Goal: Task Accomplishment & Management: Use online tool/utility

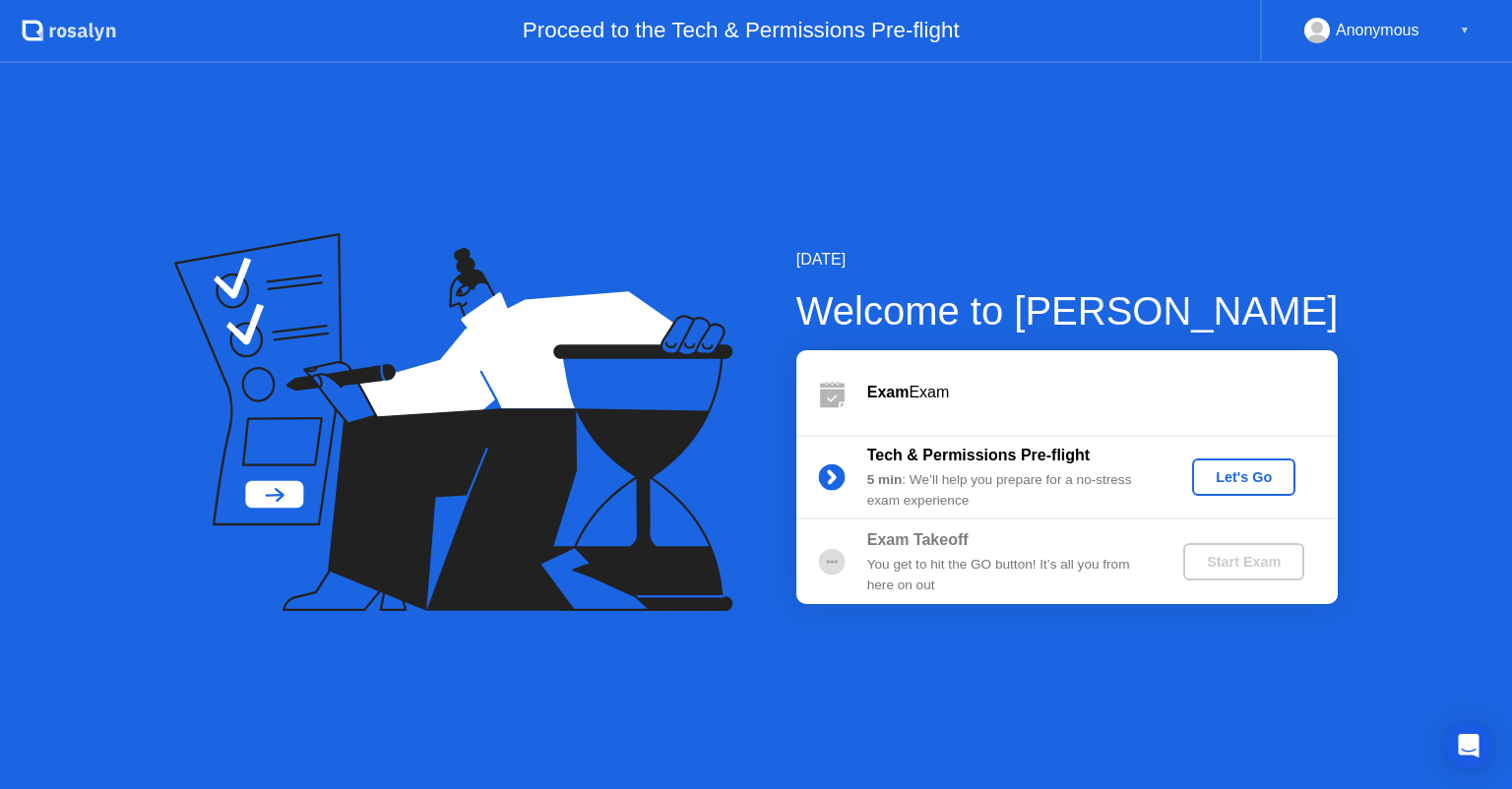
click at [835, 480] on circle at bounding box center [831, 477] width 27 height 27
click at [1240, 488] on button "Let's Go" at bounding box center [1244, 477] width 104 height 38
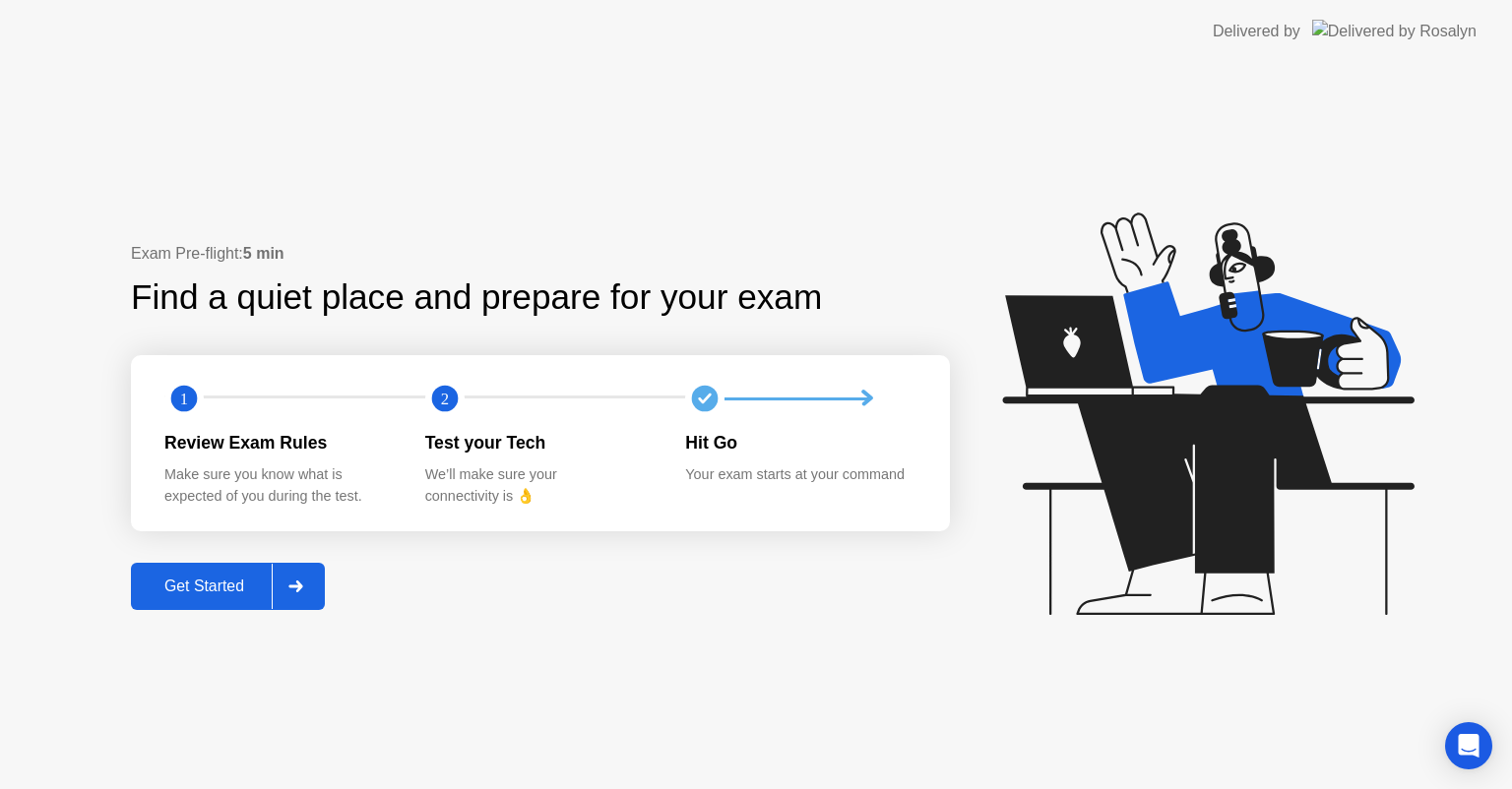
click at [194, 591] on div "Get Started" at bounding box center [203, 587] width 135 height 18
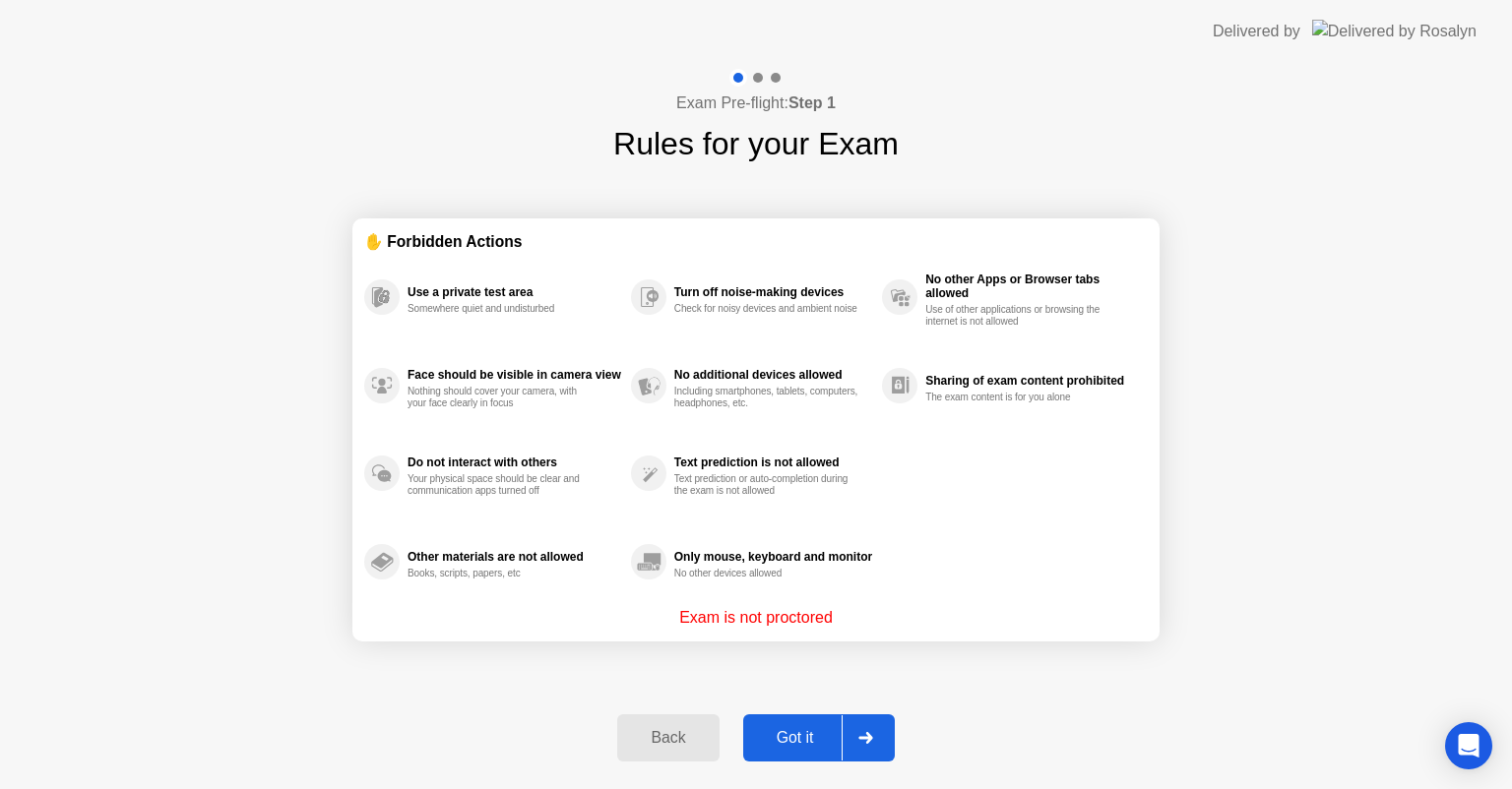
click at [803, 736] on div "Got it" at bounding box center [795, 738] width 93 height 18
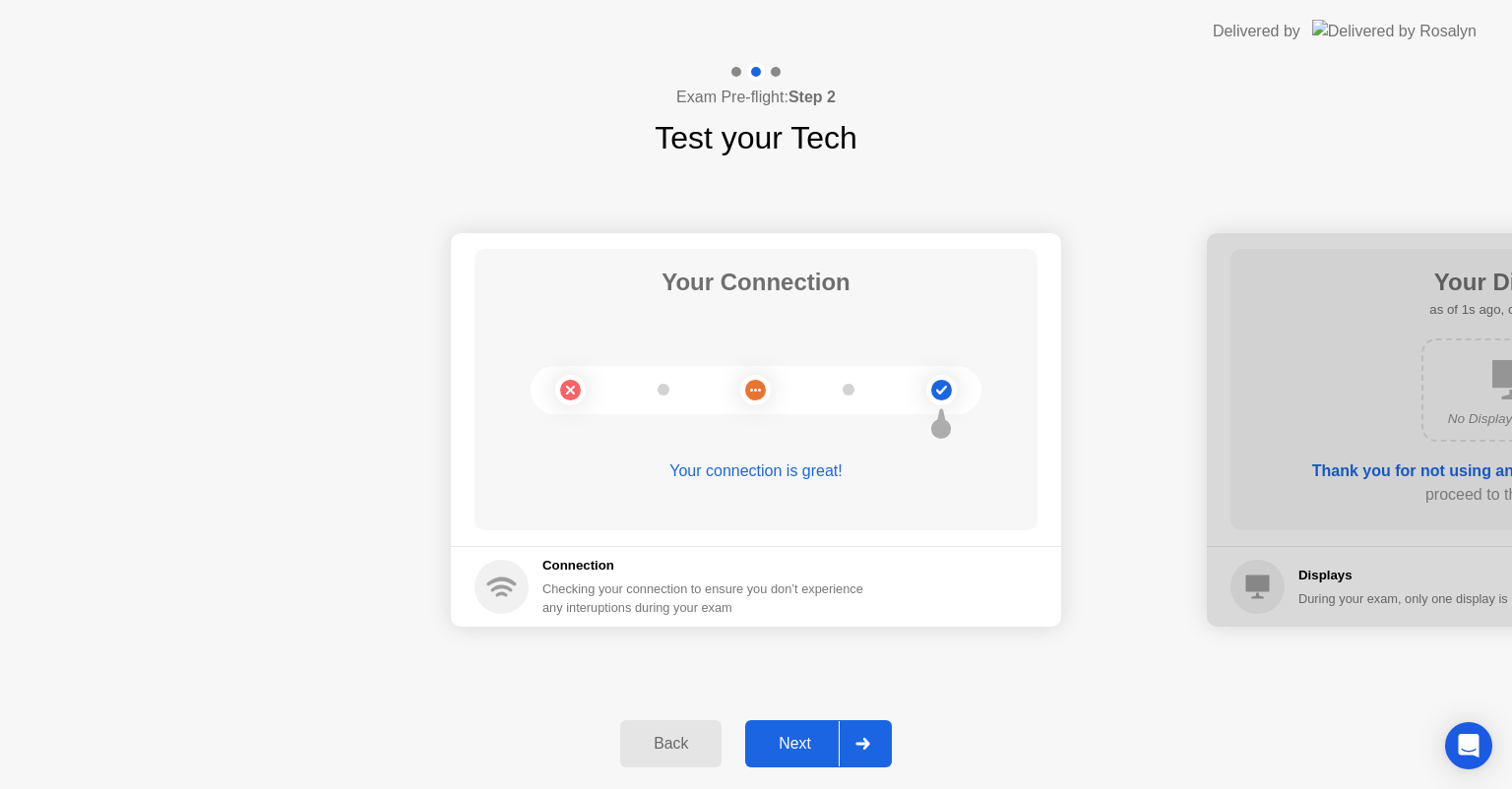
click at [794, 729] on button "Next" at bounding box center [818, 743] width 147 height 47
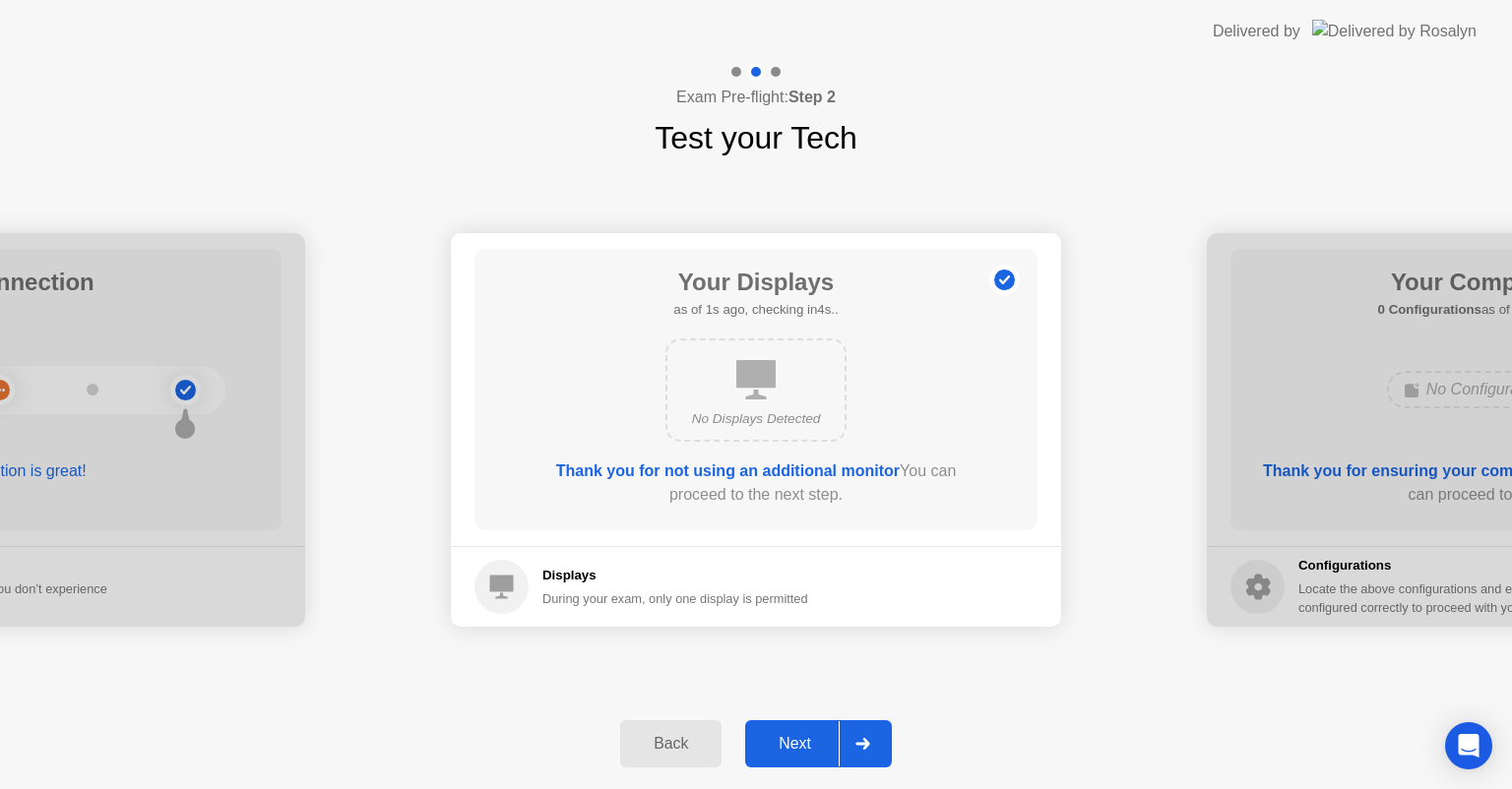
click at [807, 740] on div "Next" at bounding box center [795, 744] width 88 height 18
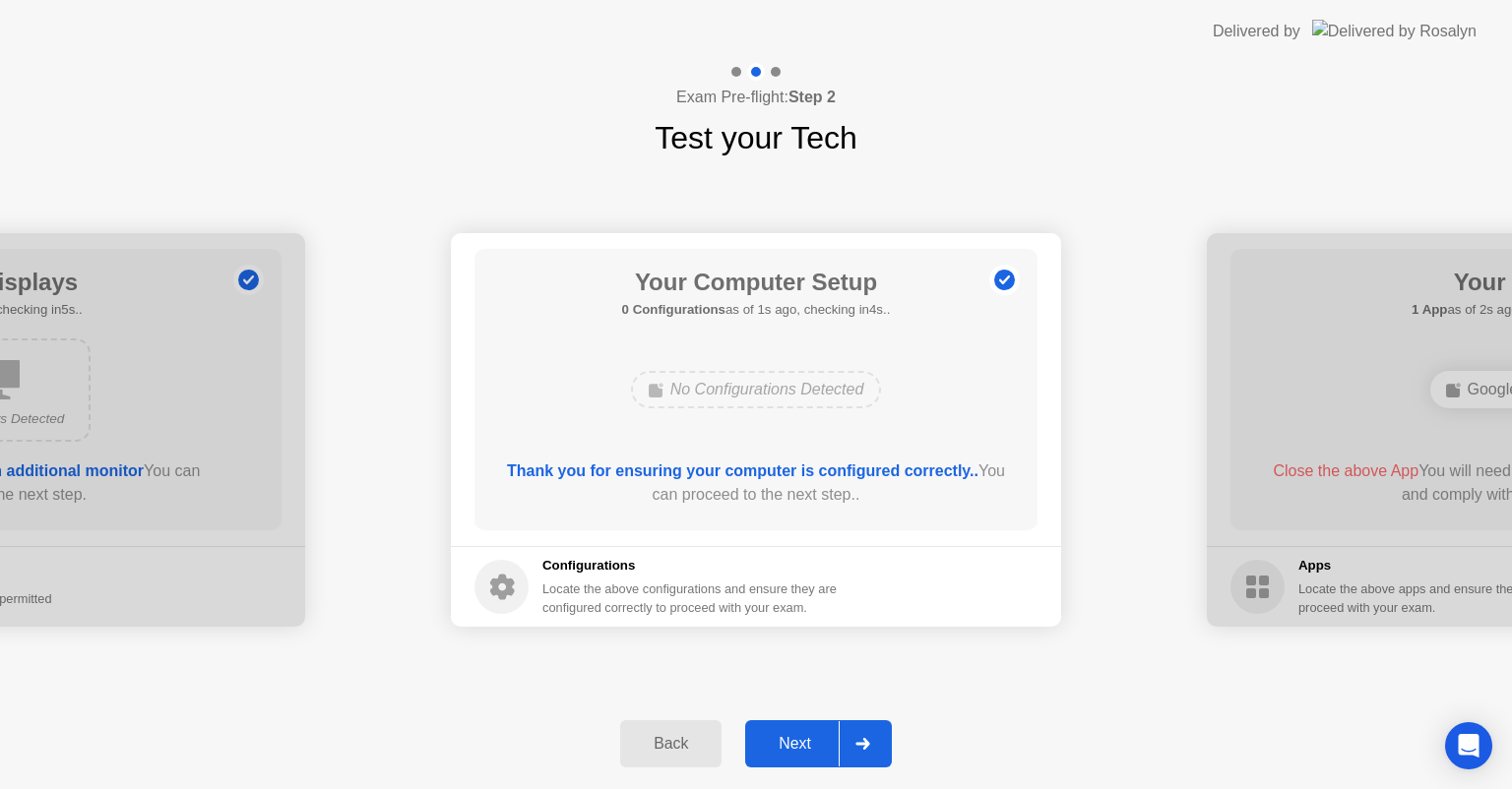
click at [807, 740] on div "Next" at bounding box center [795, 744] width 88 height 18
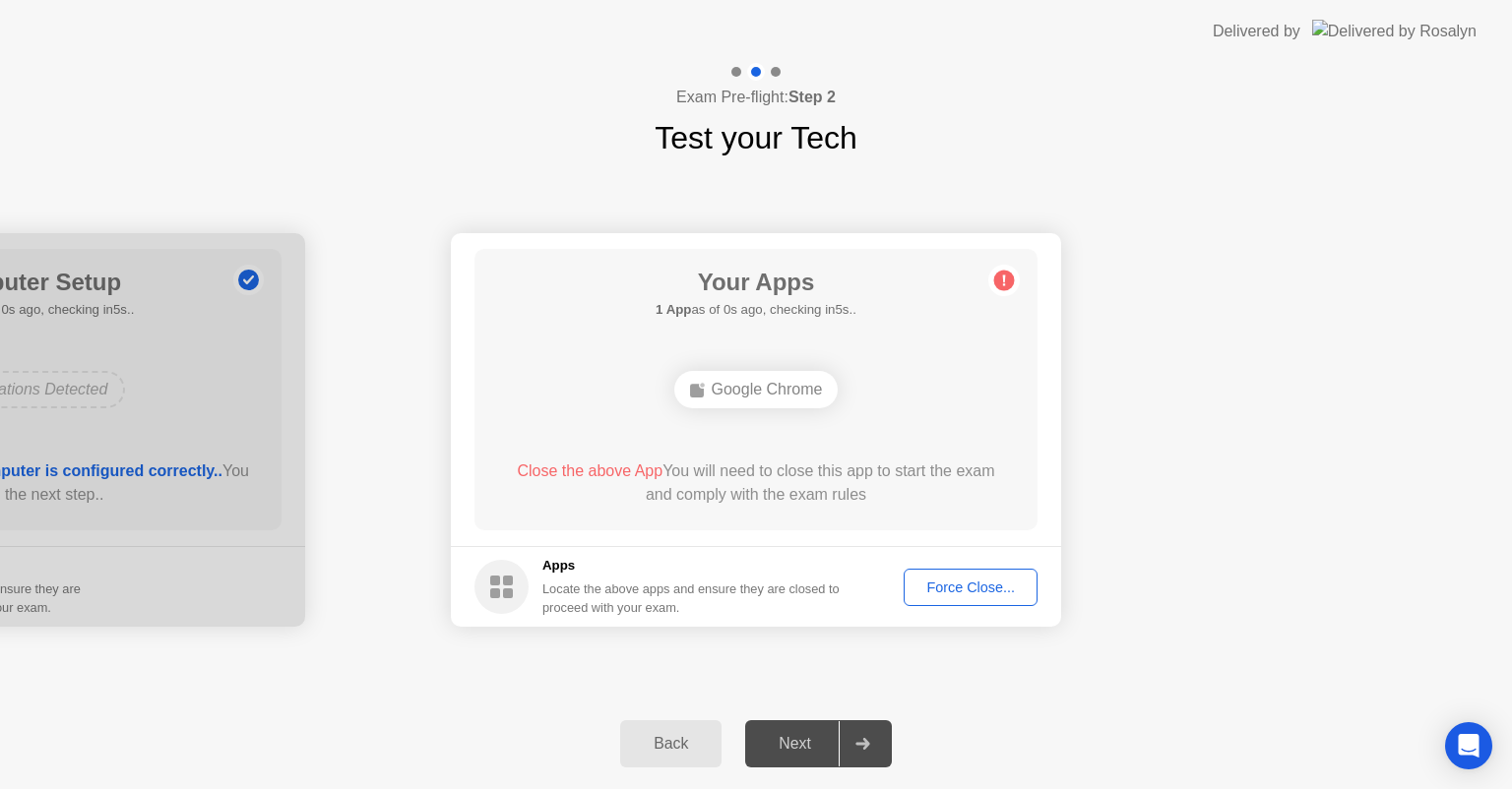
click at [955, 583] on div "Force Close..." at bounding box center [971, 588] width 120 height 16
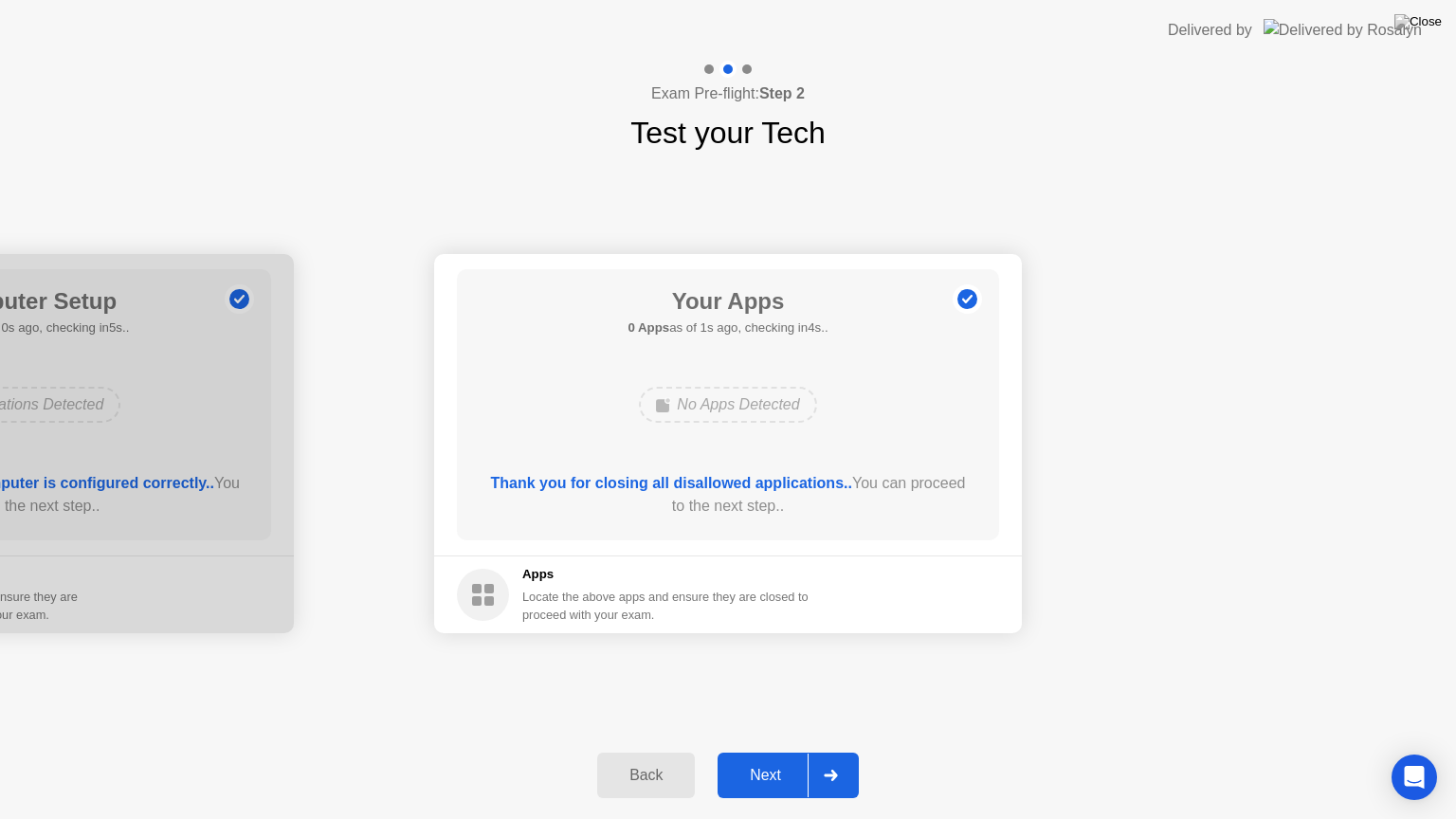
click at [776, 759] on div "Next" at bounding box center [766, 776] width 84 height 17
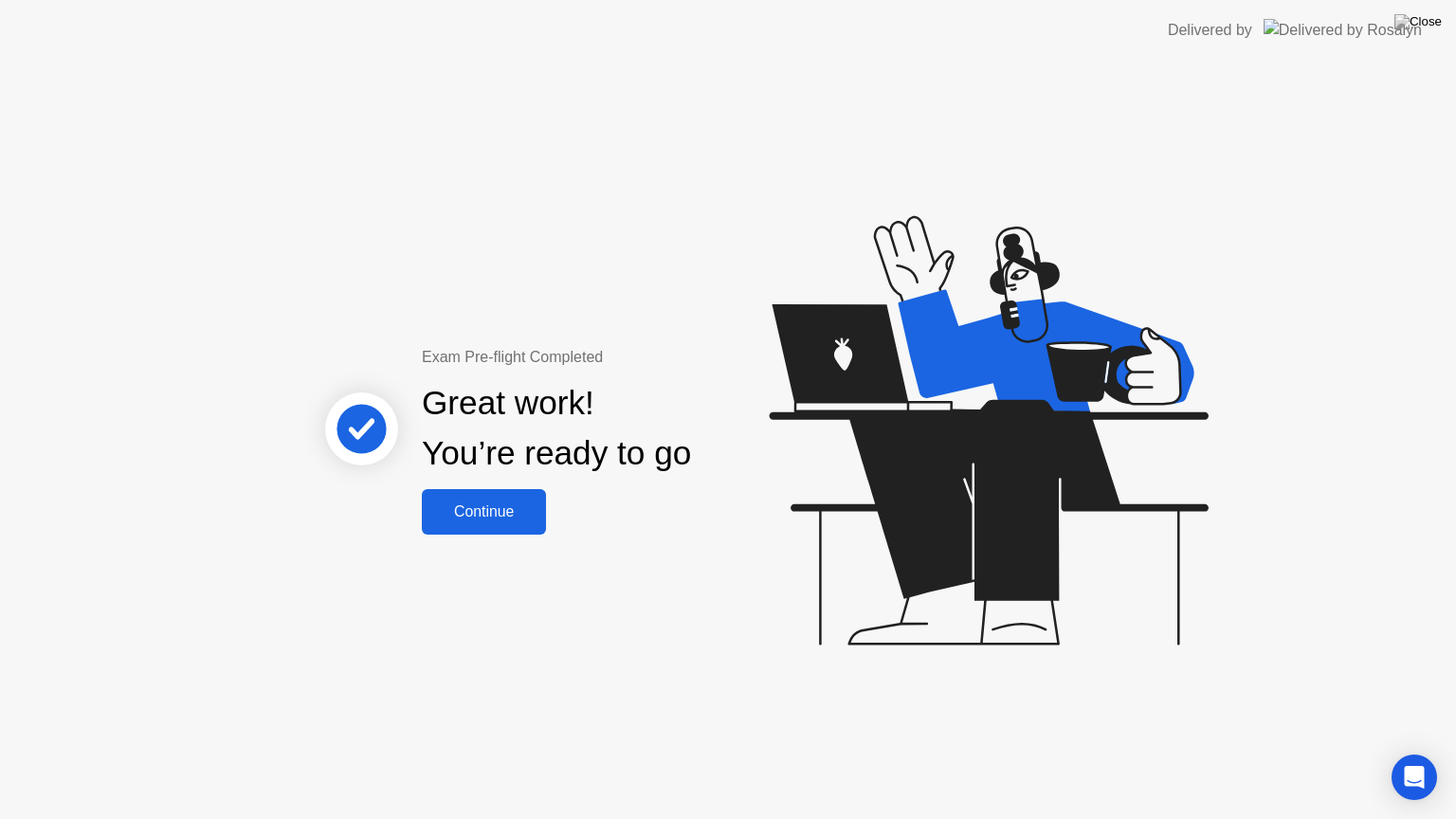
click at [517, 511] on div "Continue" at bounding box center [484, 512] width 113 height 17
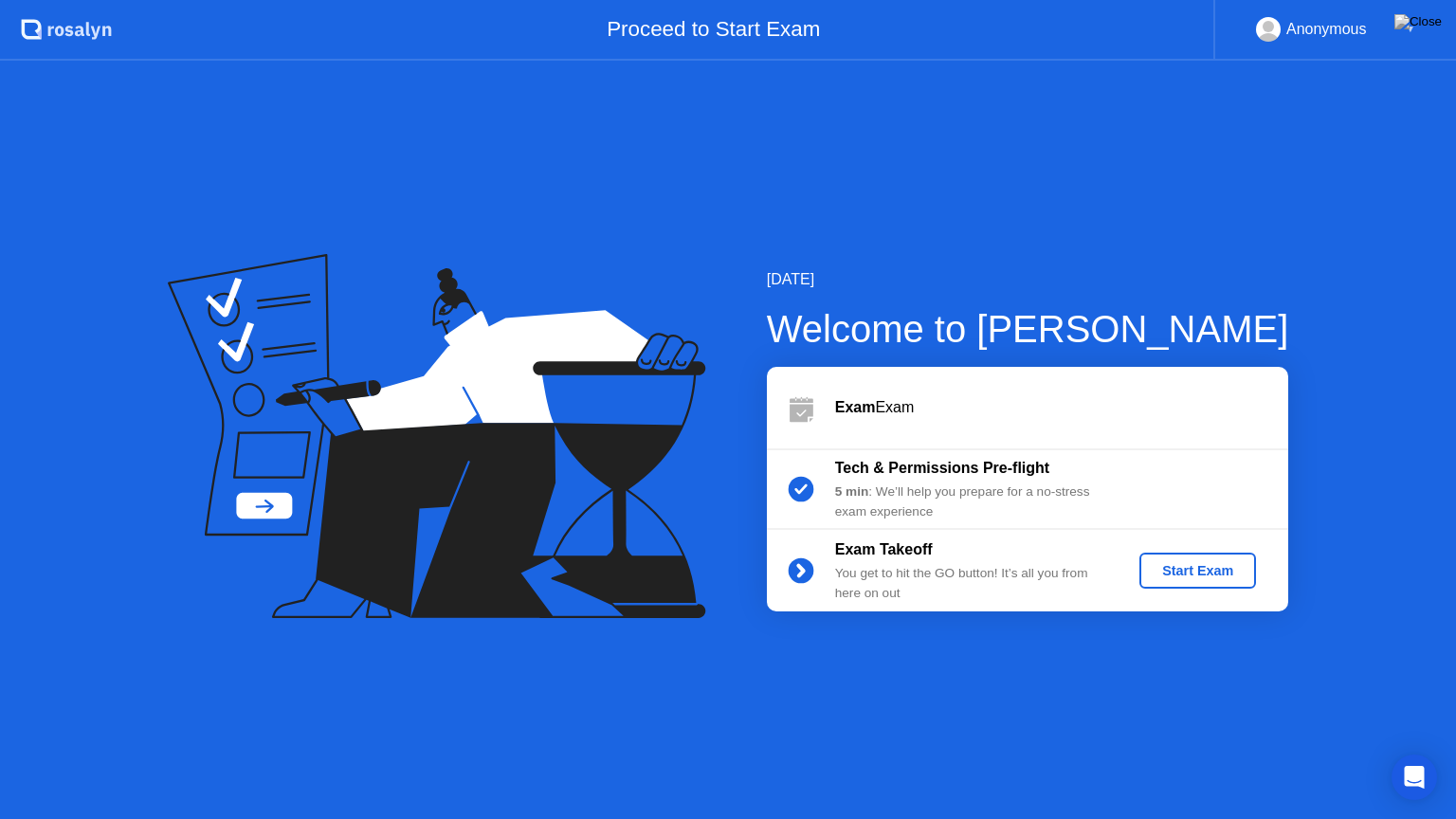
click at [1110, 399] on div "Exam Exam" at bounding box center [1062, 408] width 453 height 23
click at [1172, 573] on div "Start Exam" at bounding box center [1198, 571] width 102 height 15
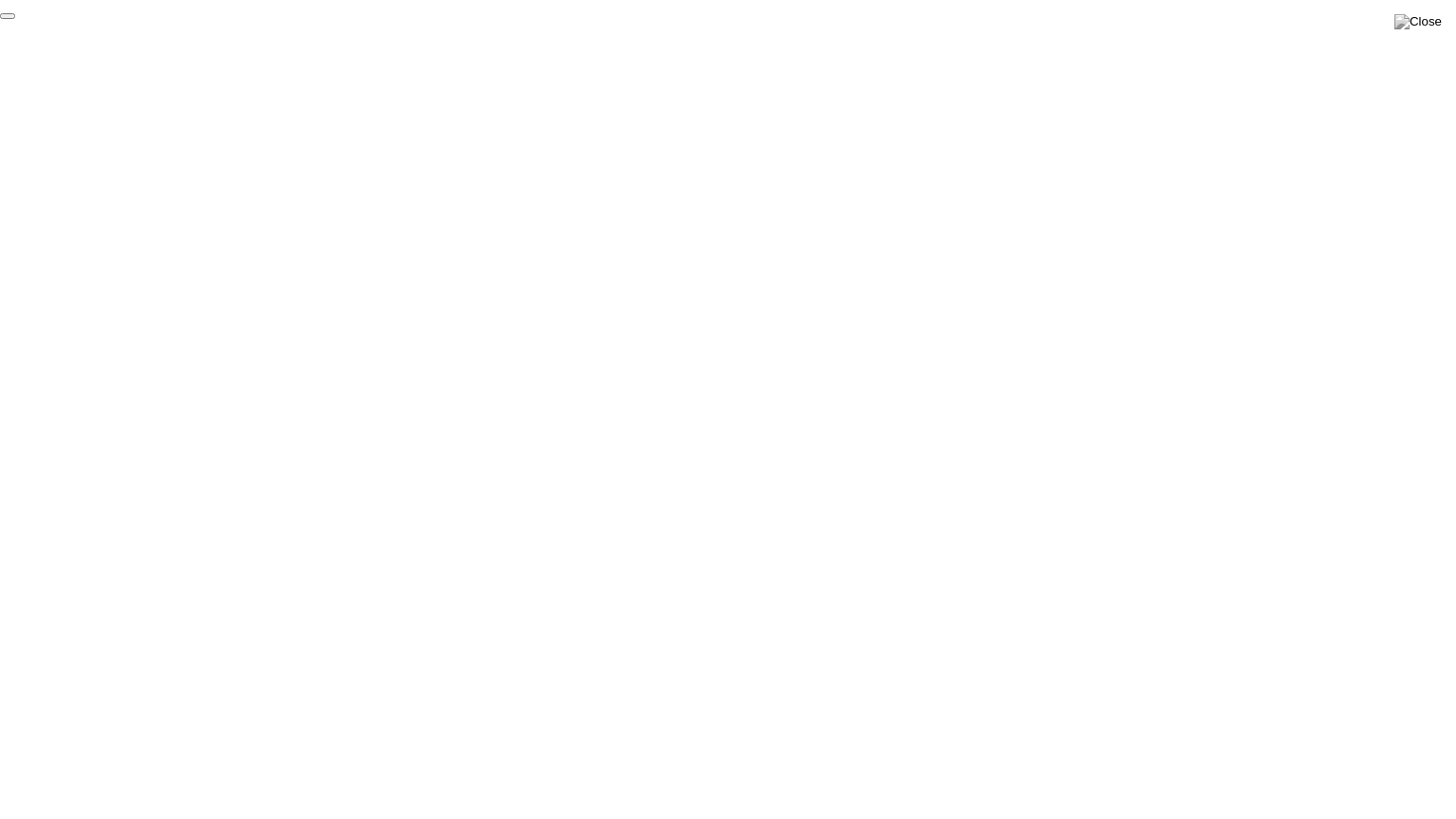
click div "End Proctoring Session"
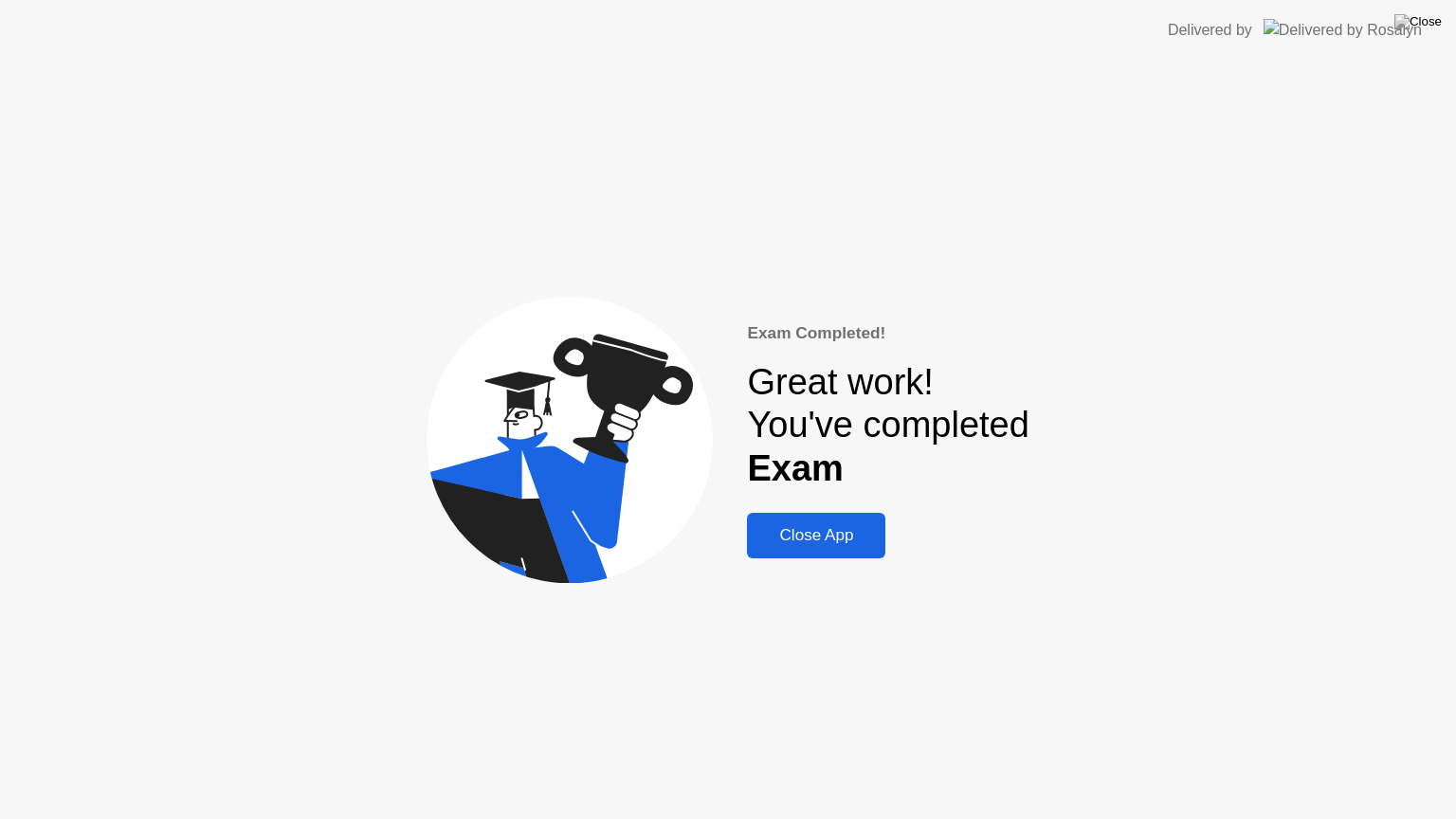
click at [808, 532] on div "Close App" at bounding box center [816, 536] width 127 height 19
